Goal: Find specific page/section: Find specific page/section

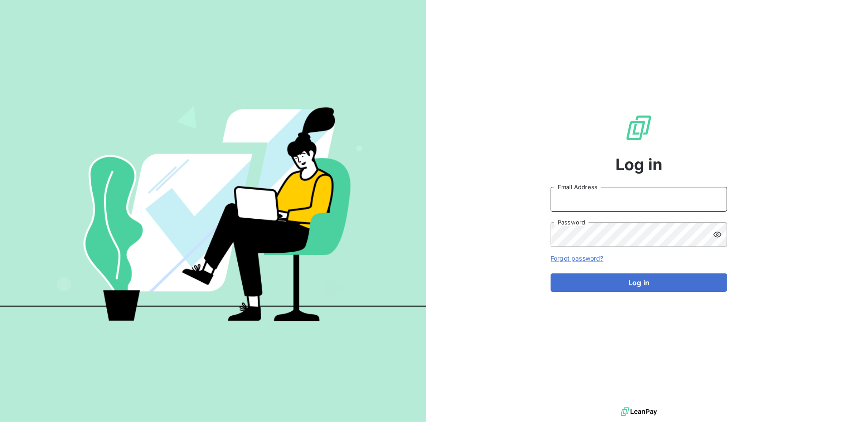
type input "[PERSON_NAME][EMAIL_ADDRESS][DOMAIN_NAME]"
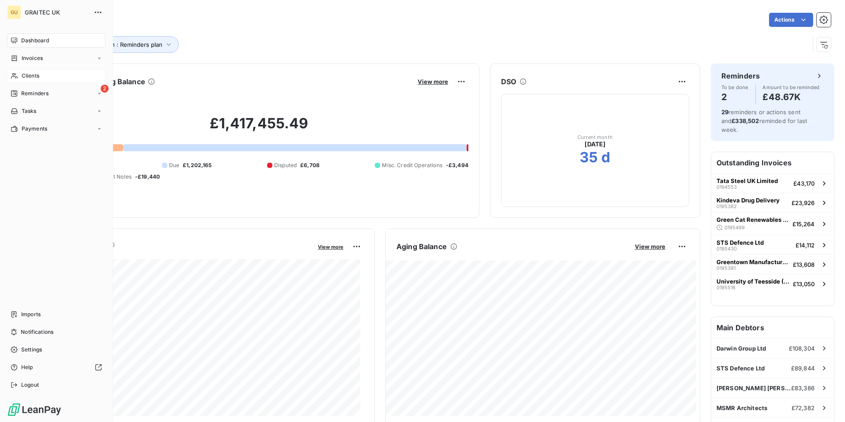
click at [27, 74] on span "Clients" at bounding box center [31, 76] width 18 height 8
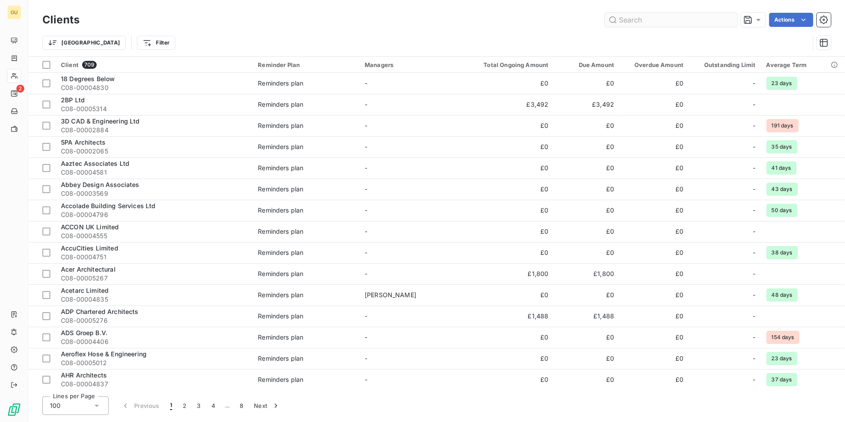
click at [626, 24] on input "text" at bounding box center [671, 20] width 132 height 14
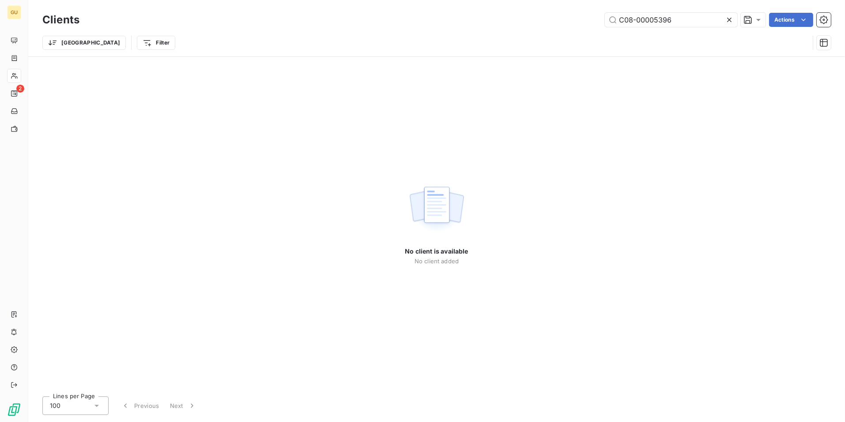
type input "C08-00005396"
type input "C08-00002898"
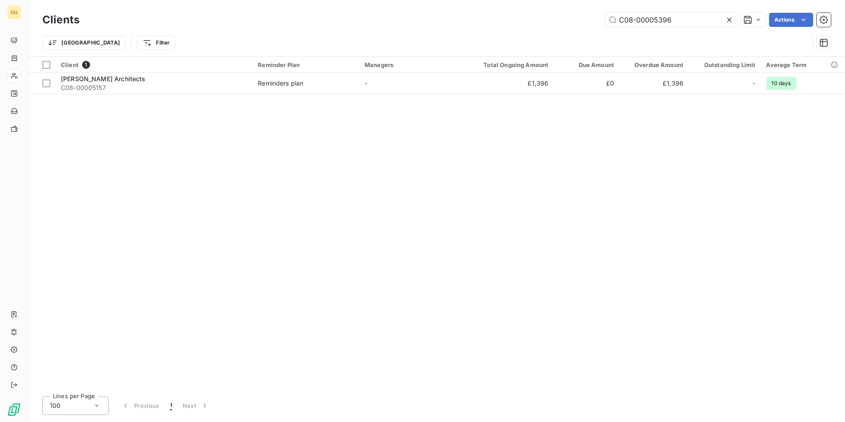
type input "C08-00005436"
